Goal: Information Seeking & Learning: Learn about a topic

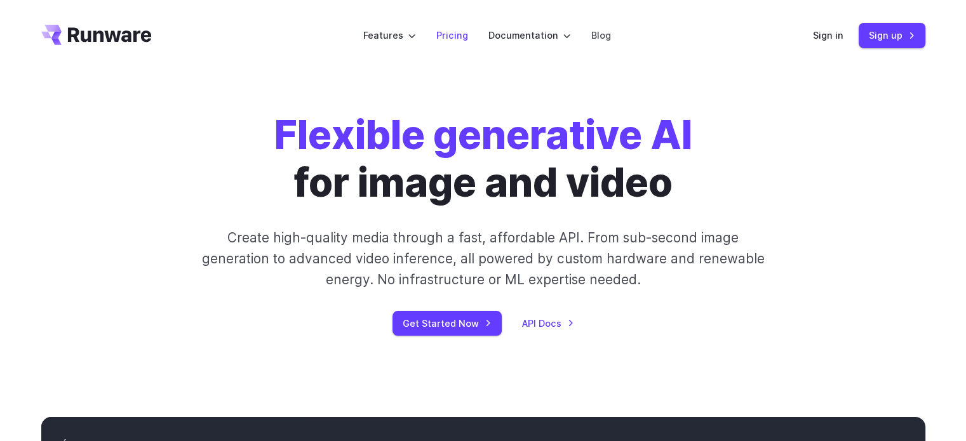
click at [458, 32] on link "Pricing" at bounding box center [452, 35] width 32 height 15
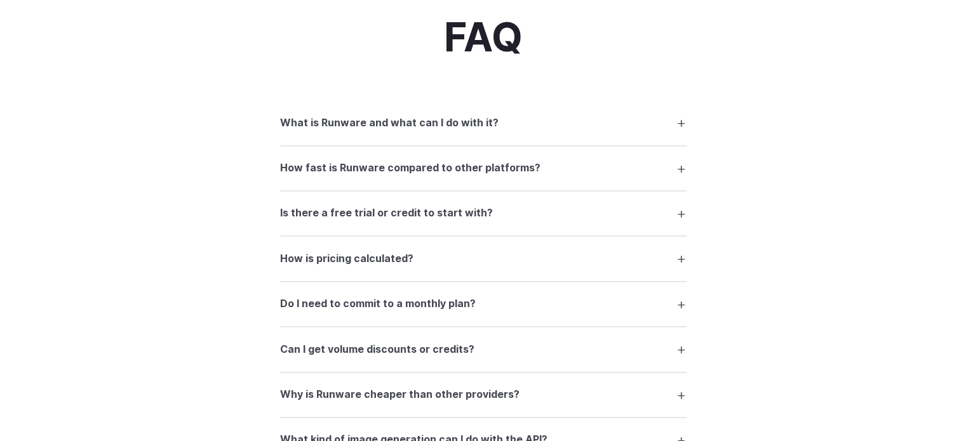
scroll to position [1714, 0]
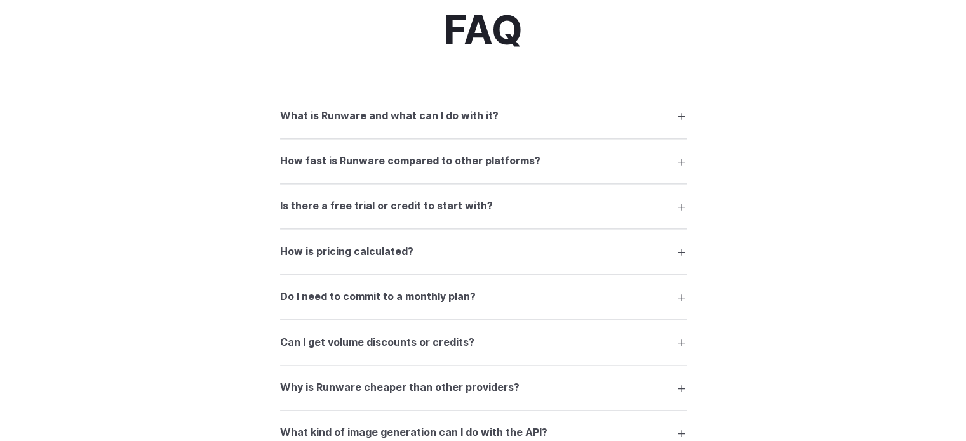
click at [596, 116] on summary "What is Runware and what can I do with it?" at bounding box center [483, 115] width 406 height 24
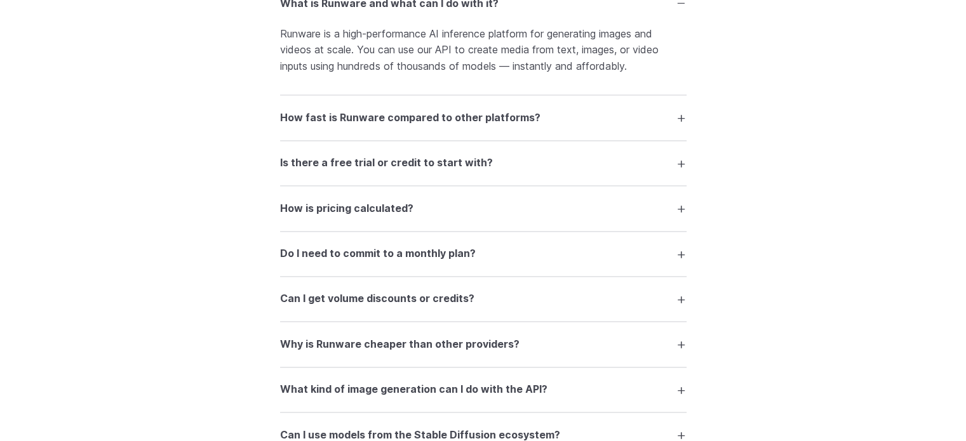
scroll to position [1841, 0]
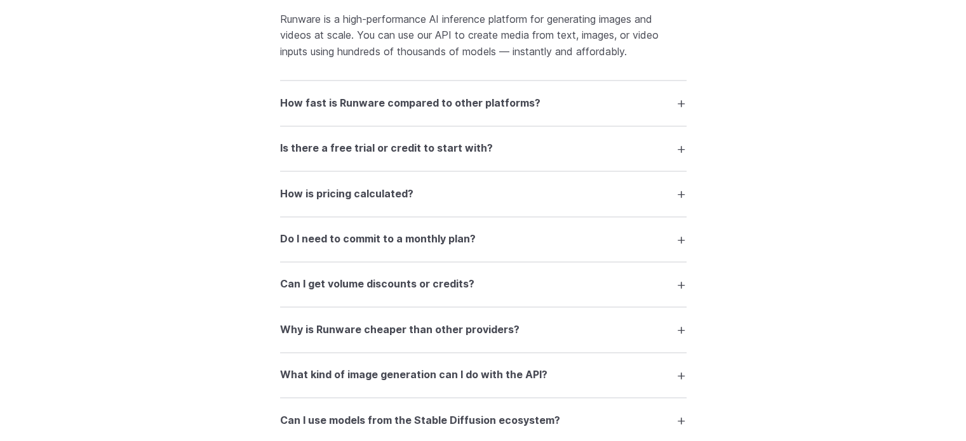
click at [684, 152] on summary "Is there a free trial or credit to start with?" at bounding box center [483, 148] width 406 height 24
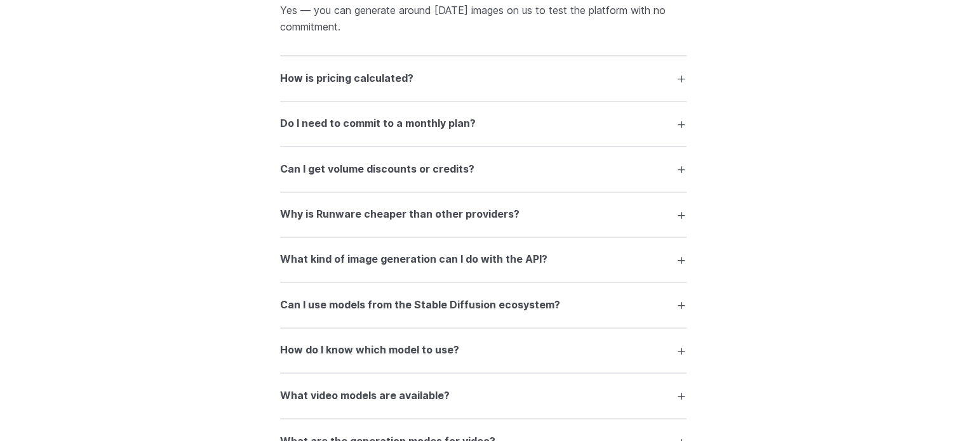
scroll to position [2031, 0]
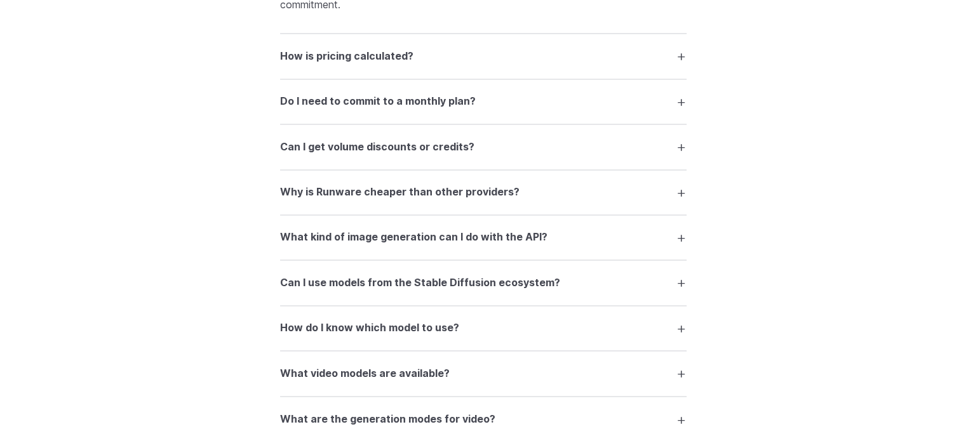
click at [681, 63] on summary "How is pricing calculated?" at bounding box center [483, 56] width 406 height 24
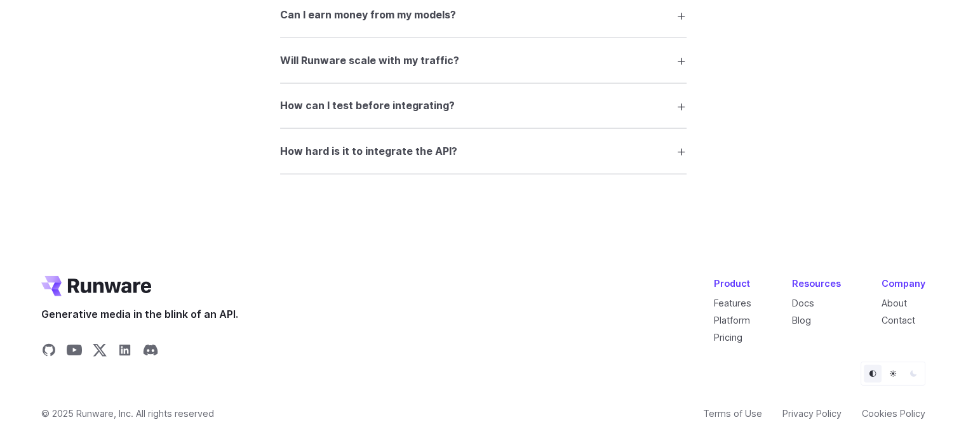
scroll to position [2777, 0]
click at [729, 337] on link "Pricing" at bounding box center [728, 337] width 29 height 11
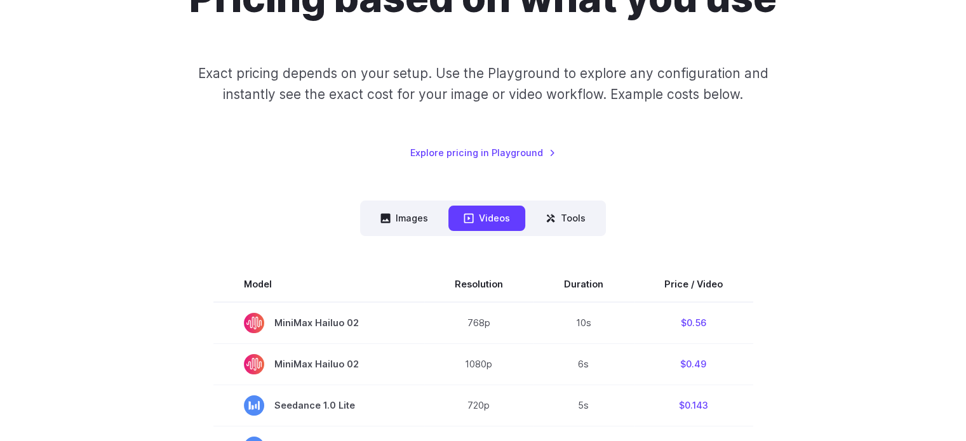
scroll to position [190, 0]
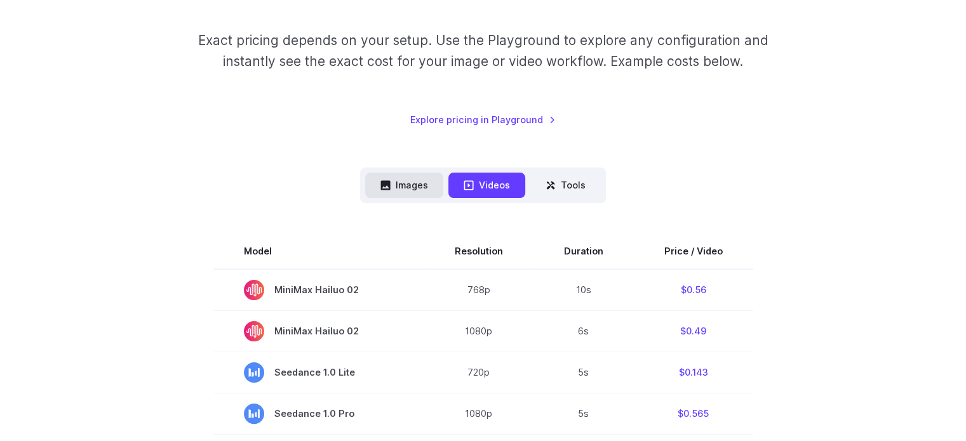
click at [406, 181] on button "Images" at bounding box center [404, 185] width 78 height 25
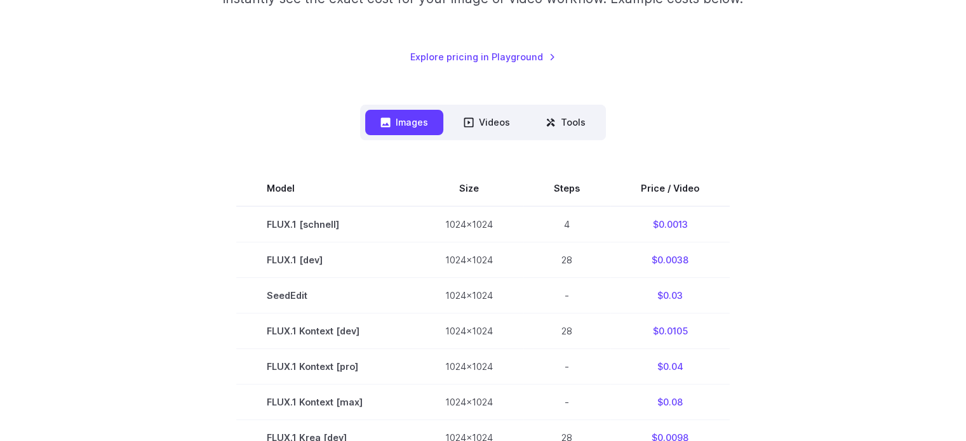
scroll to position [254, 0]
click at [521, 55] on link "Explore pricing in Playground" at bounding box center [482, 56] width 145 height 15
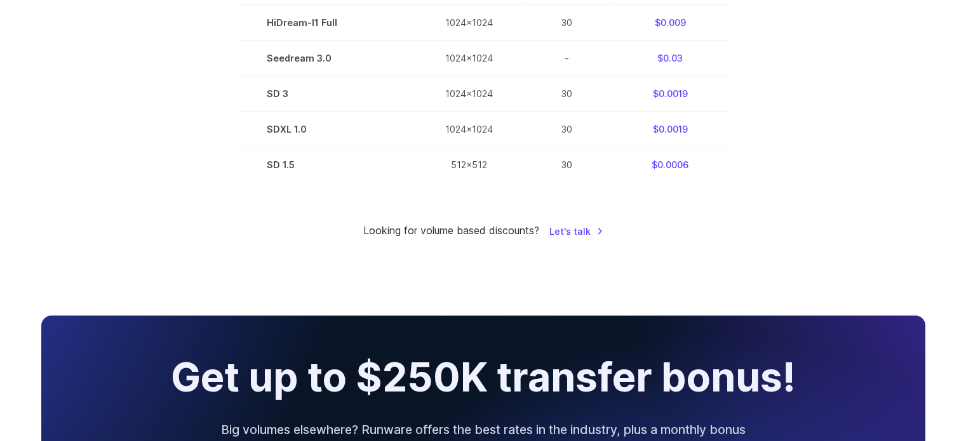
scroll to position [952, 0]
